Goal: Check status: Check status

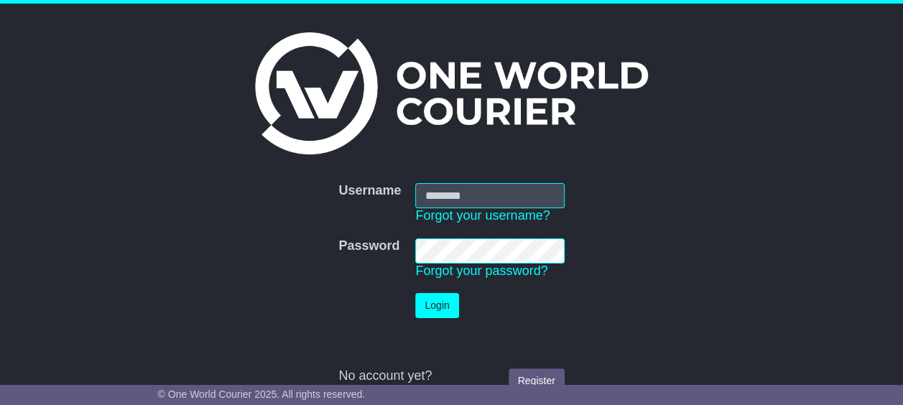
type input "**********"
click at [437, 303] on button "Login" at bounding box center [436, 305] width 43 height 25
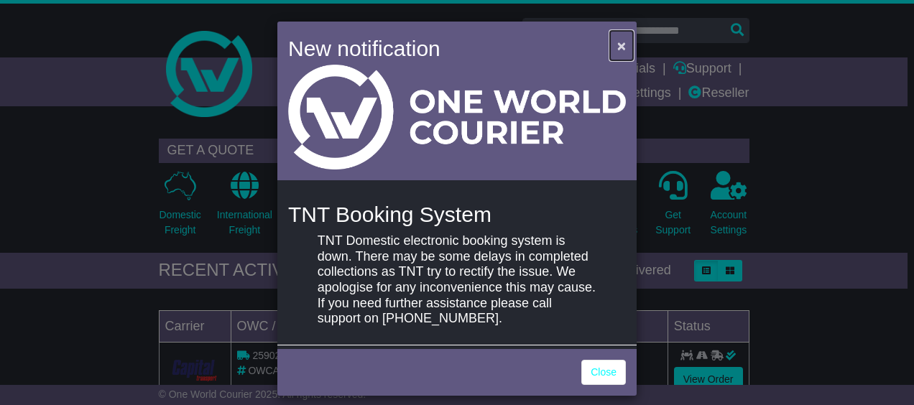
click at [617, 44] on span "×" at bounding box center [621, 45] width 9 height 17
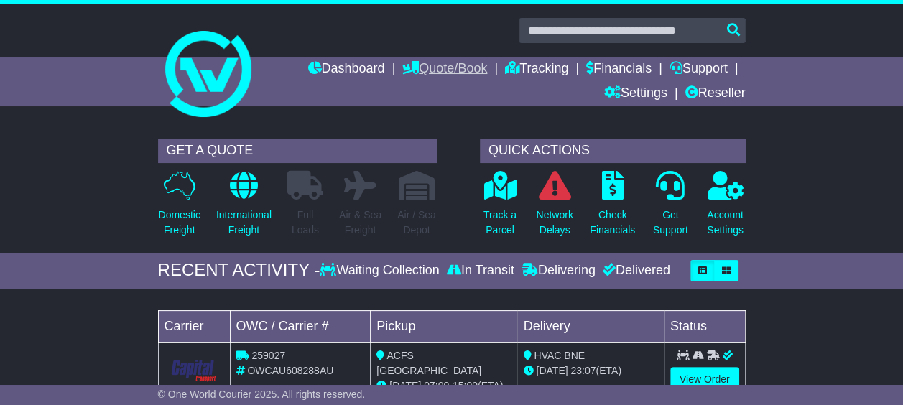
click at [464, 65] on link "Quote/Book" at bounding box center [445, 70] width 85 height 24
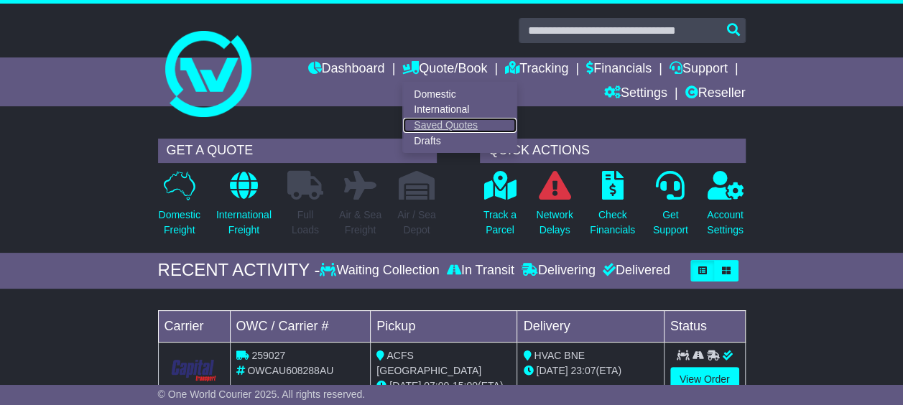
click at [444, 120] on link "Saved Quotes" at bounding box center [460, 126] width 114 height 16
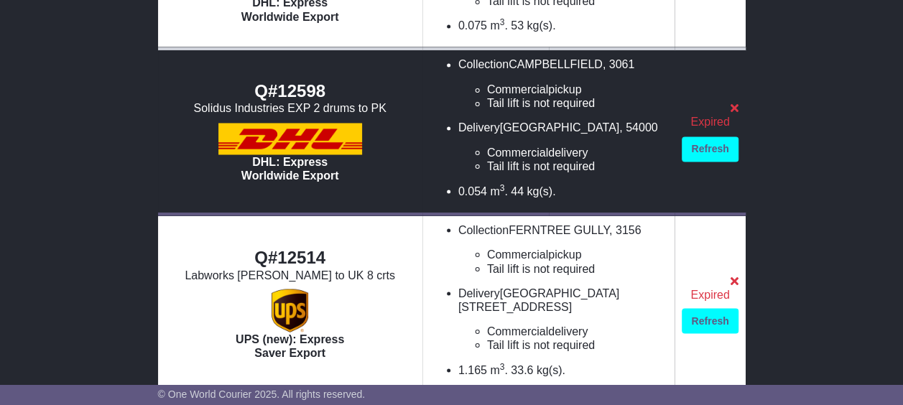
scroll to position [1279, 0]
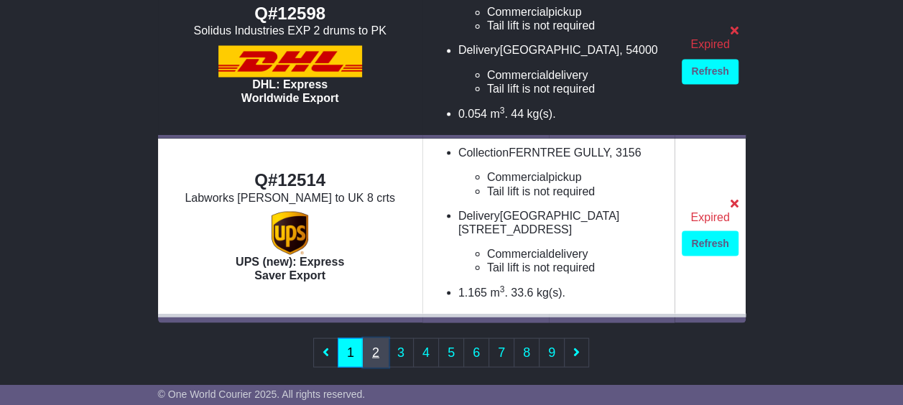
click at [380, 340] on link "2" at bounding box center [376, 352] width 26 height 29
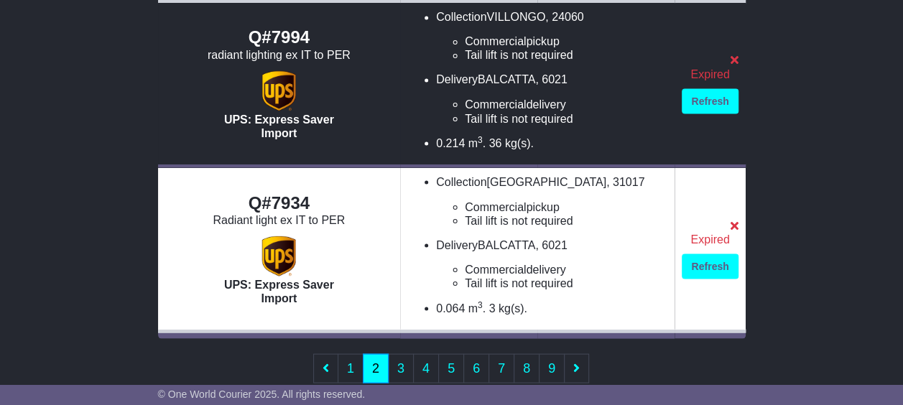
scroll to position [1265, 0]
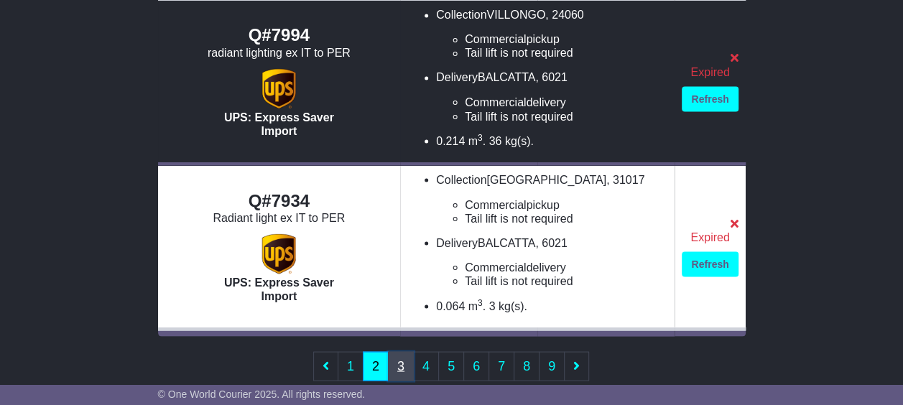
click at [399, 351] on link "3" at bounding box center [401, 365] width 26 height 29
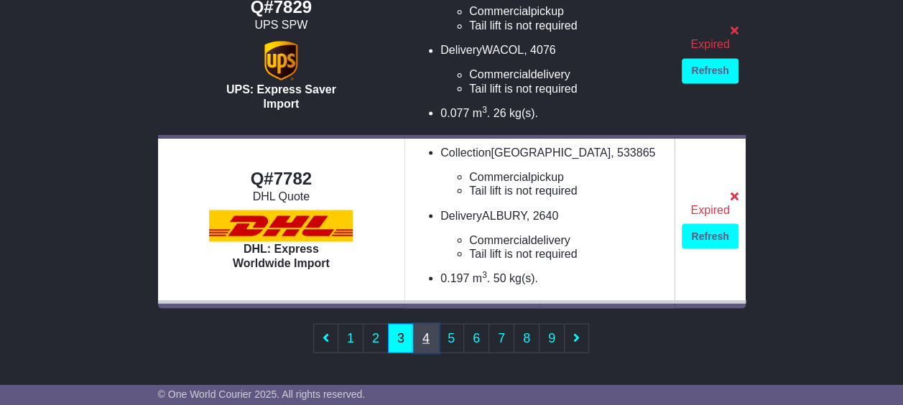
click at [422, 329] on link "4" at bounding box center [426, 337] width 26 height 29
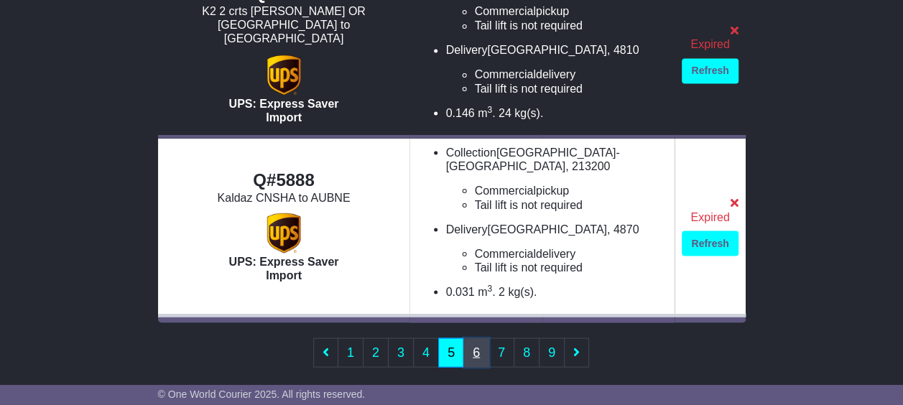
click at [473, 338] on link "6" at bounding box center [477, 352] width 26 height 29
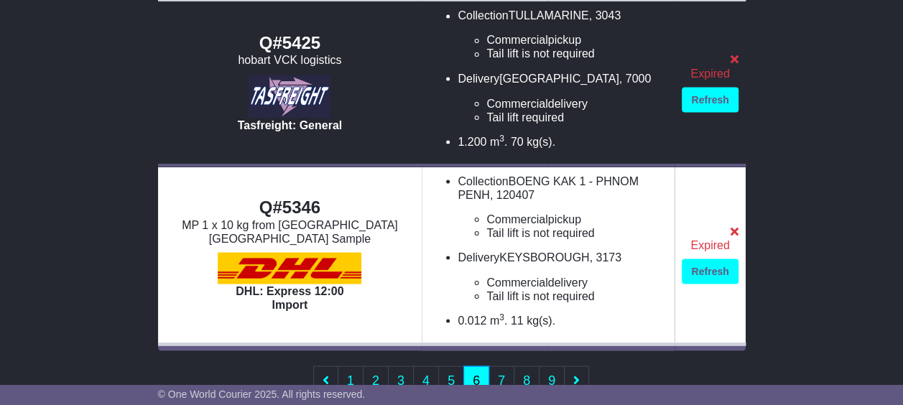
scroll to position [1279, 0]
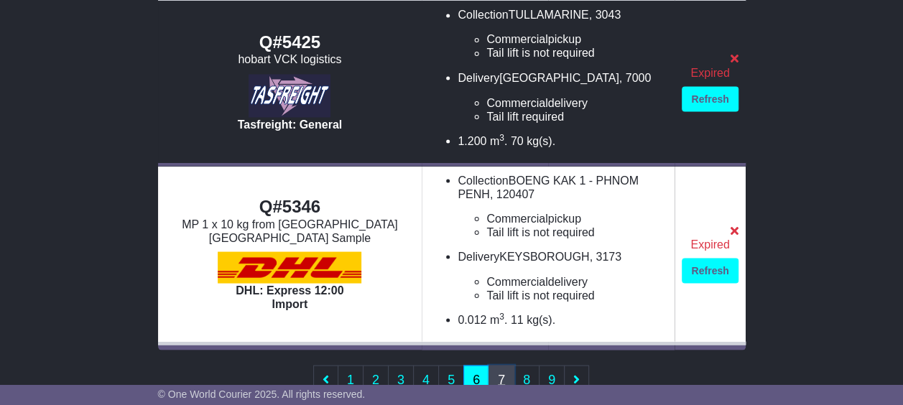
click at [493, 365] on link "7" at bounding box center [502, 379] width 26 height 29
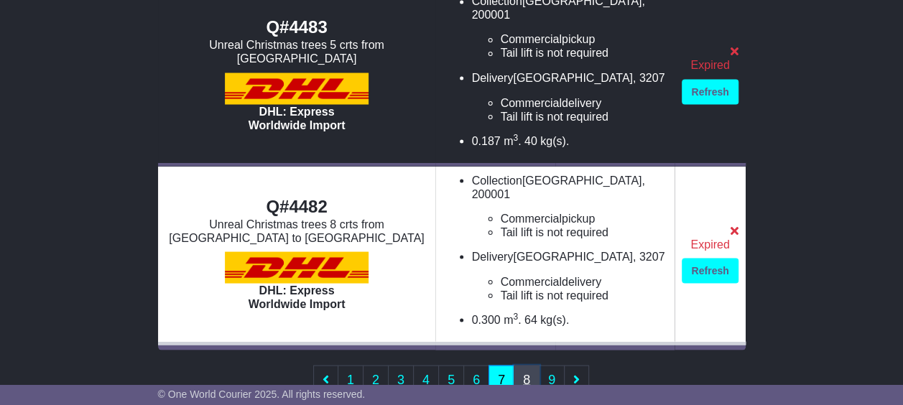
click at [518, 365] on link "8" at bounding box center [527, 379] width 26 height 29
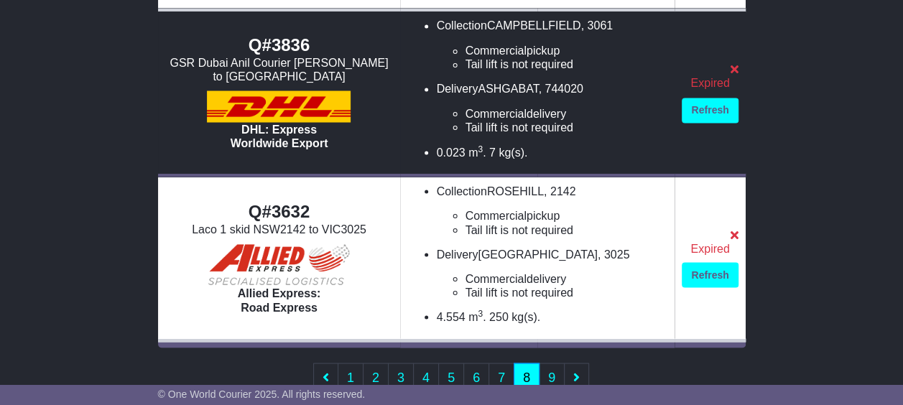
scroll to position [1265, 0]
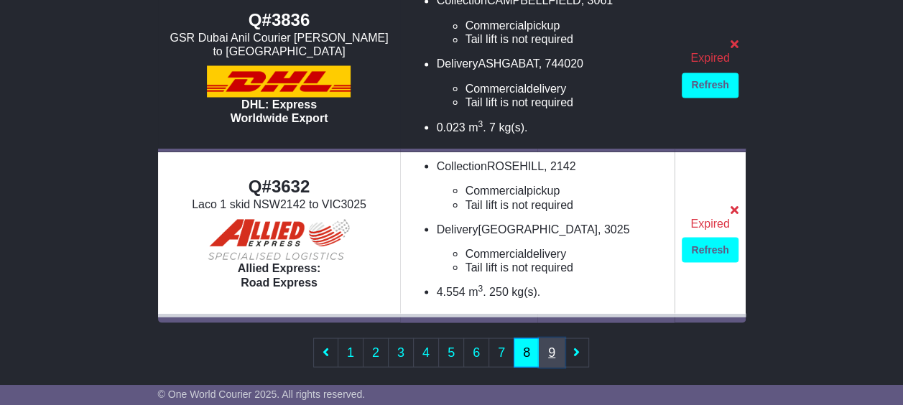
click at [547, 338] on link "9" at bounding box center [552, 352] width 26 height 29
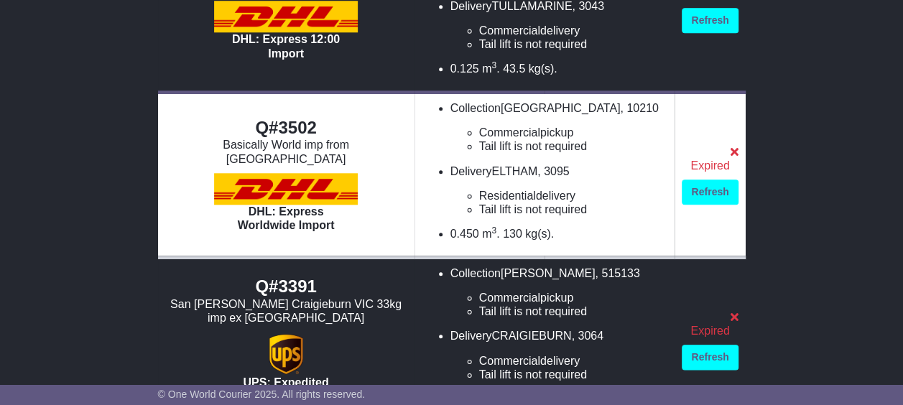
scroll to position [783, 0]
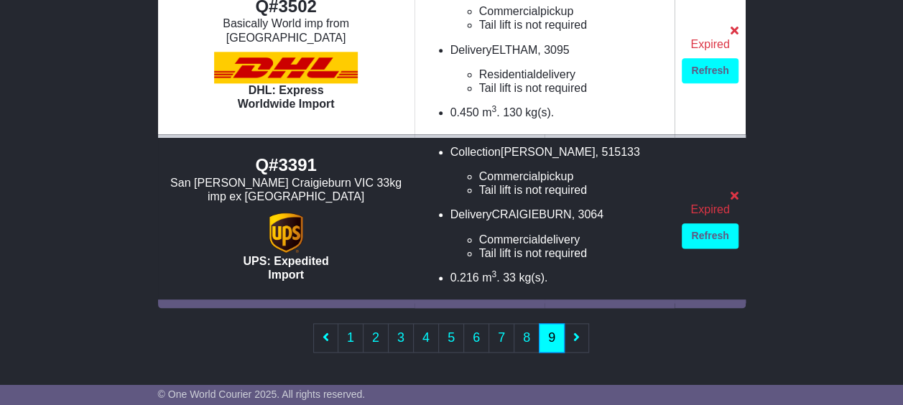
click at [573, 336] on ul "First 1 2 3 4 5 6 7 8 9 Last" at bounding box center [451, 337] width 275 height 29
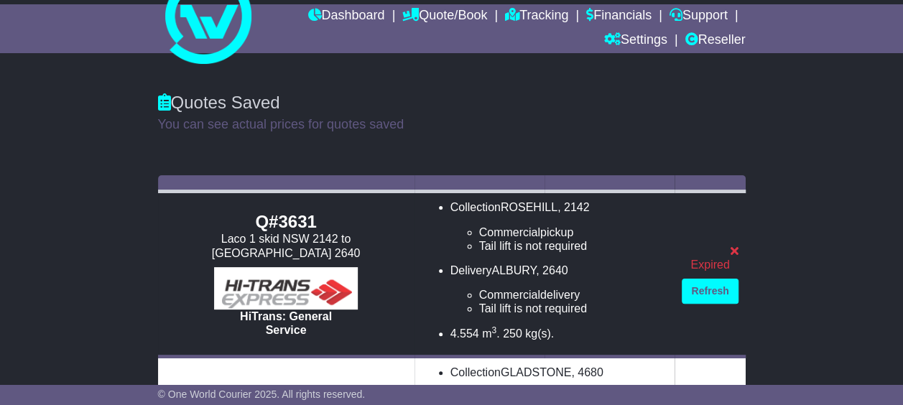
scroll to position [0, 0]
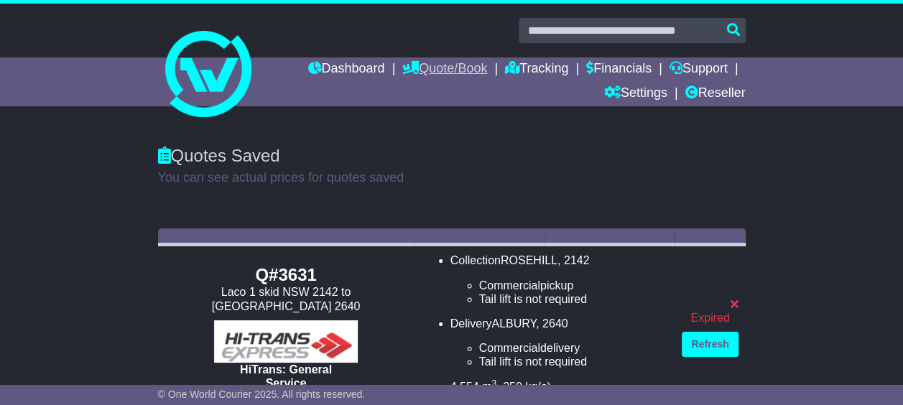
click at [444, 70] on link "Quote/Book" at bounding box center [445, 70] width 85 height 24
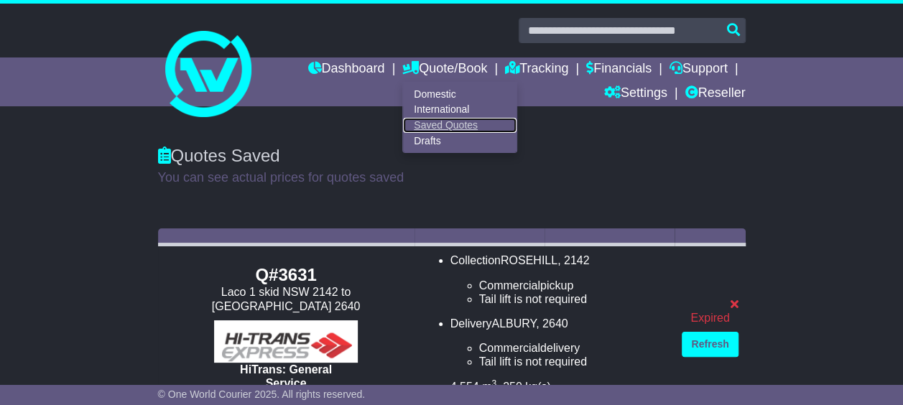
click at [437, 125] on link "Saved Quotes" at bounding box center [460, 126] width 114 height 16
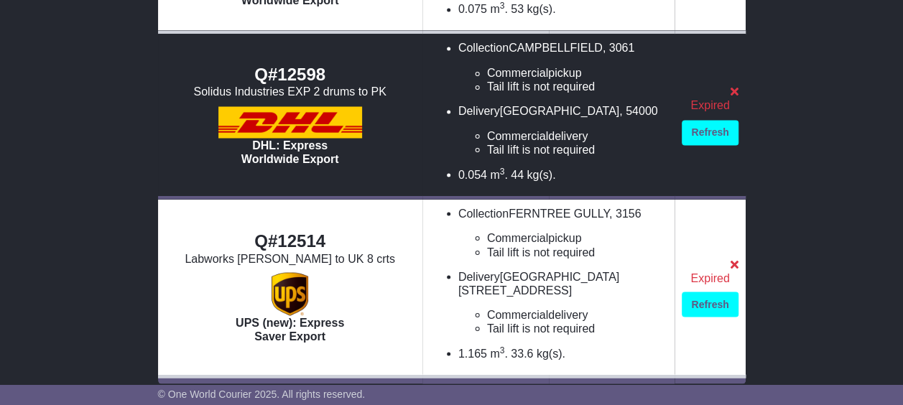
scroll to position [1279, 0]
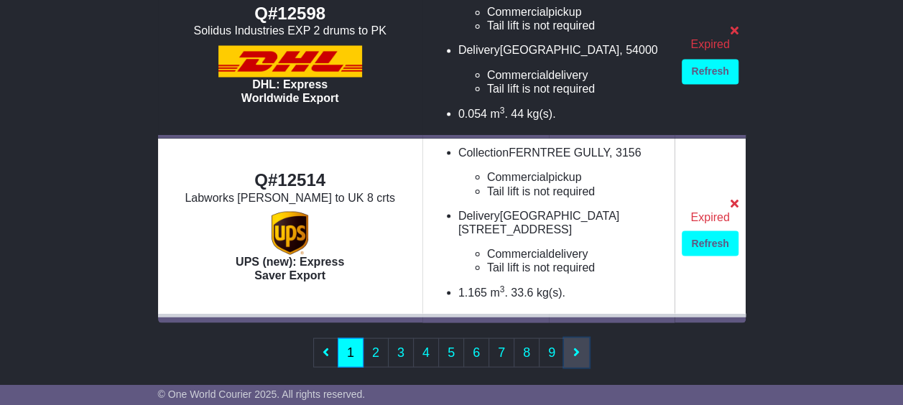
click at [575, 345] on icon at bounding box center [577, 351] width 6 height 13
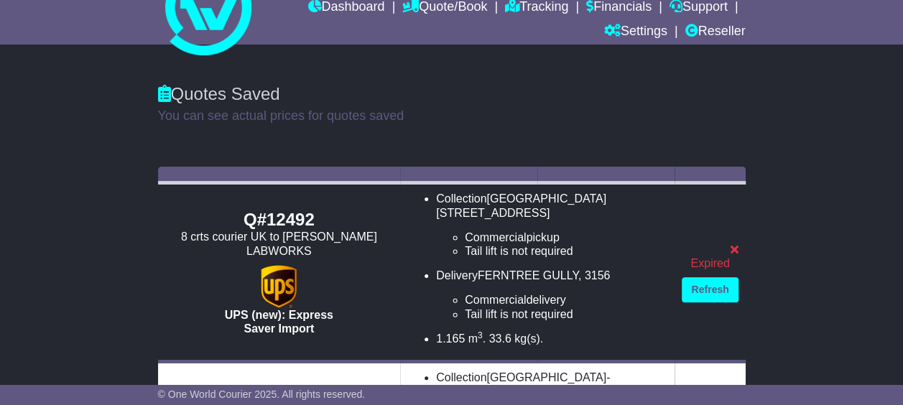
scroll to position [0, 0]
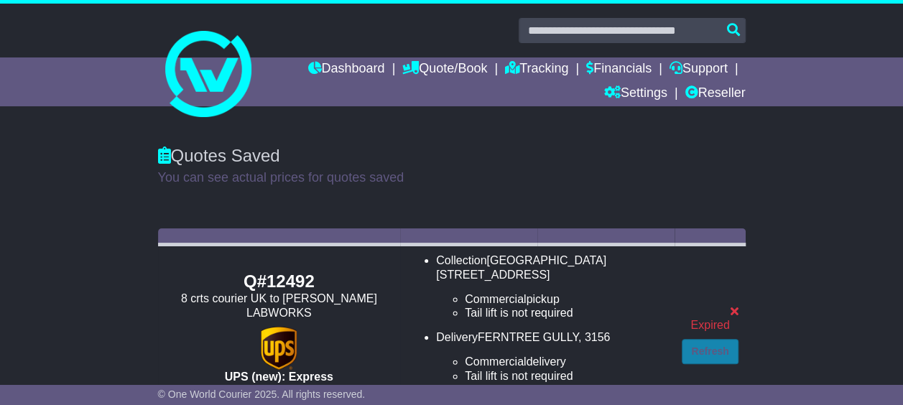
click at [722, 341] on link "Refresh" at bounding box center [710, 351] width 56 height 25
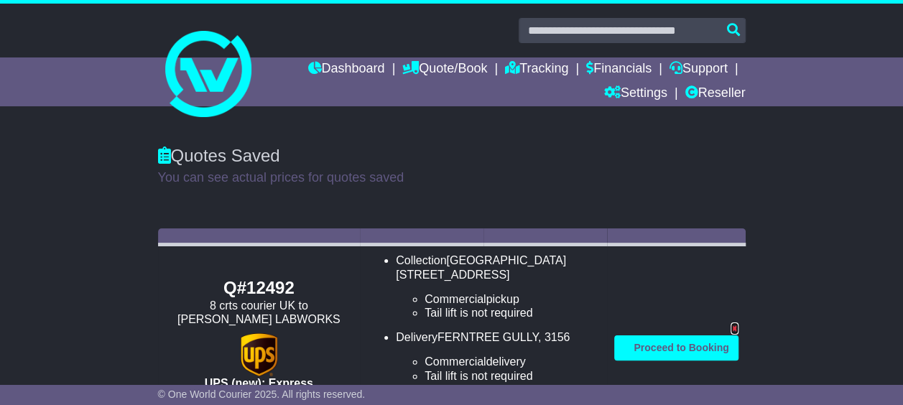
click at [735, 323] on icon at bounding box center [735, 329] width 8 height 12
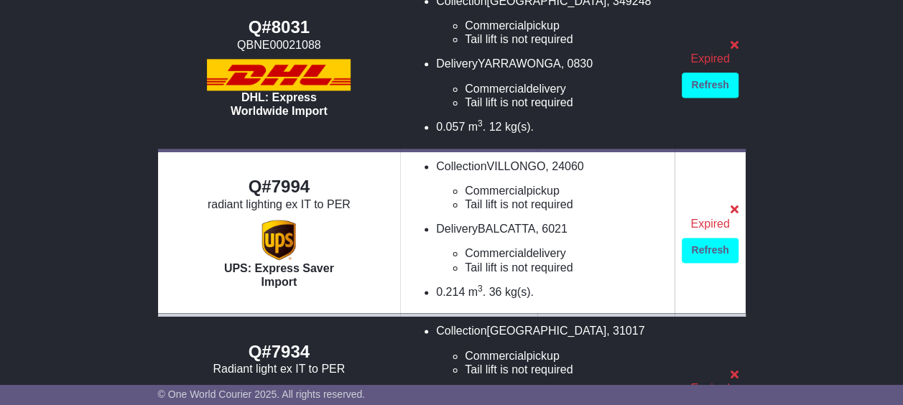
scroll to position [1265, 0]
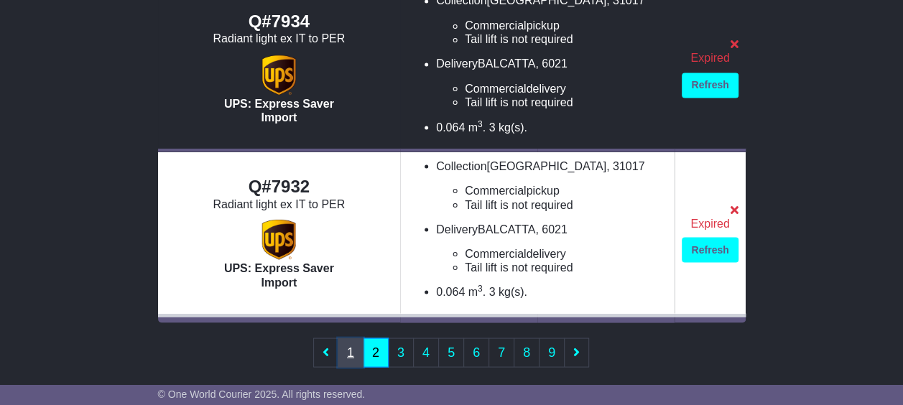
click at [359, 338] on link "1" at bounding box center [351, 352] width 26 height 29
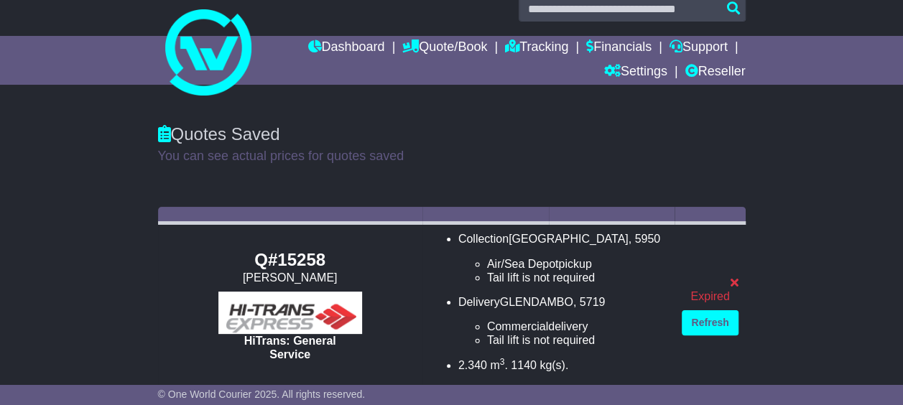
scroll to position [0, 0]
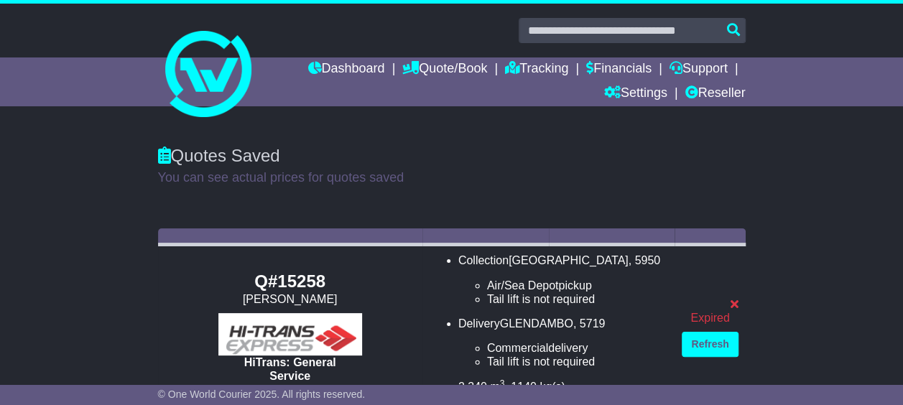
click at [313, 177] on p "You can see actual prices for quotes saved" at bounding box center [452, 178] width 588 height 16
